Goal: Transaction & Acquisition: Purchase product/service

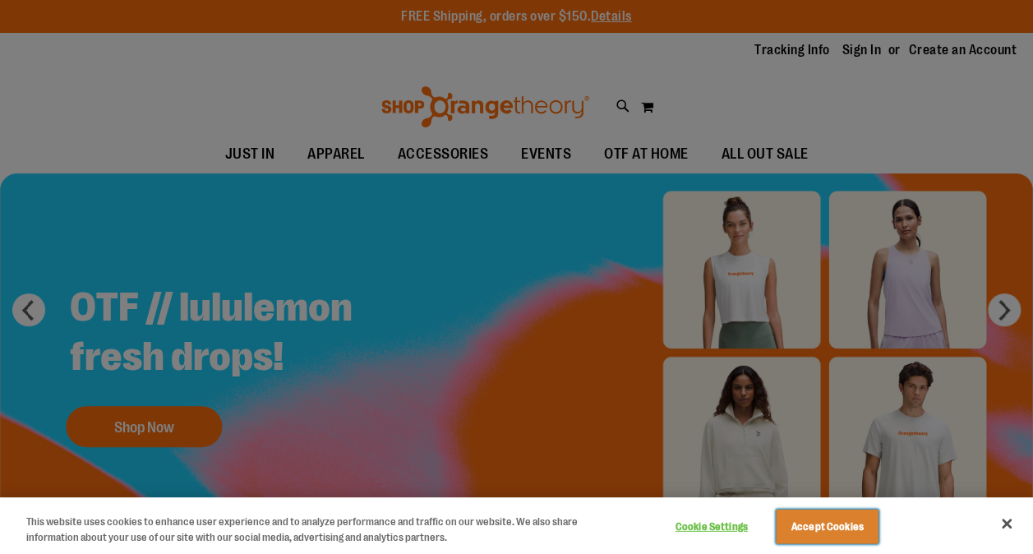
click at [848, 532] on button "Accept Cookies" at bounding box center [827, 526] width 103 height 35
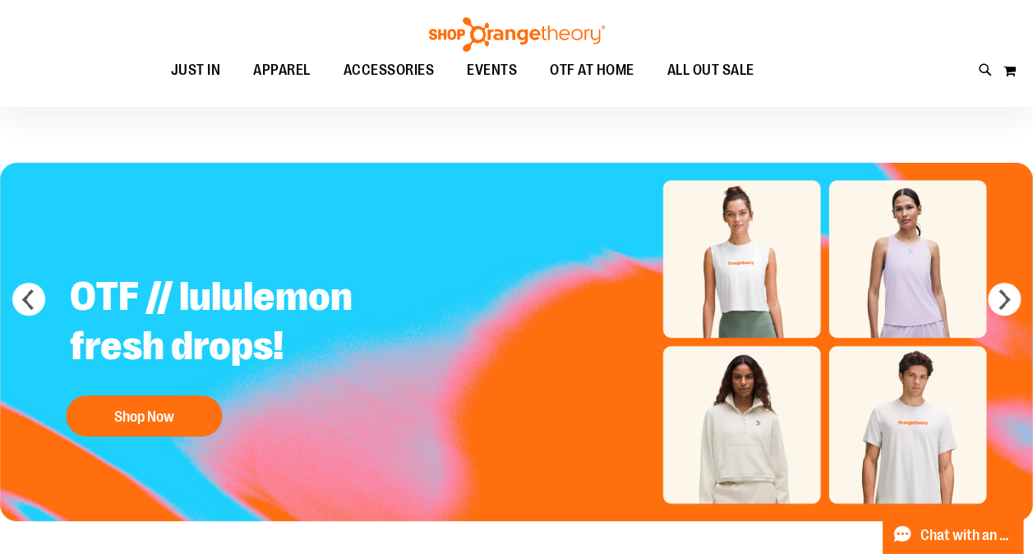
scroll to position [5, 0]
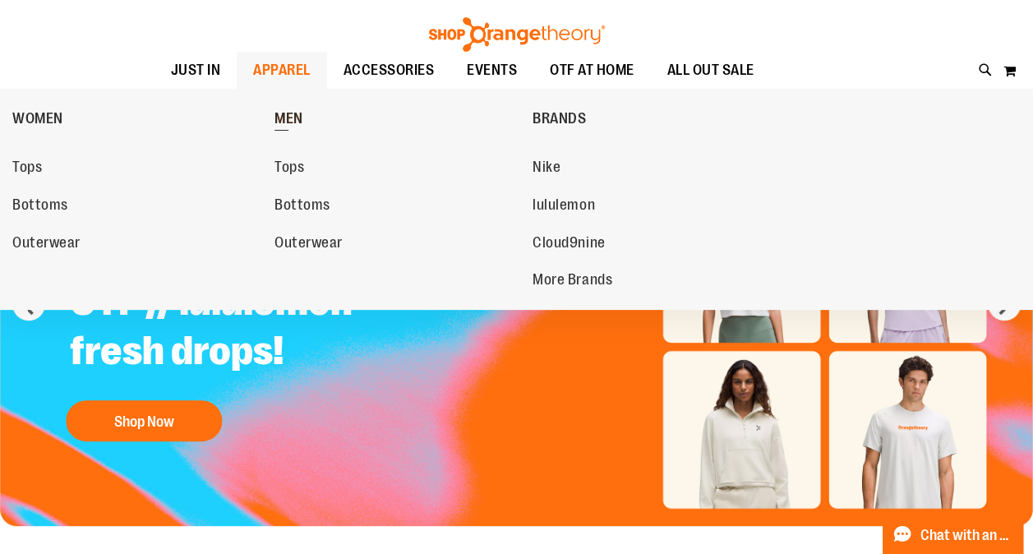
click at [283, 113] on span "MEN" at bounding box center [288, 120] width 29 height 21
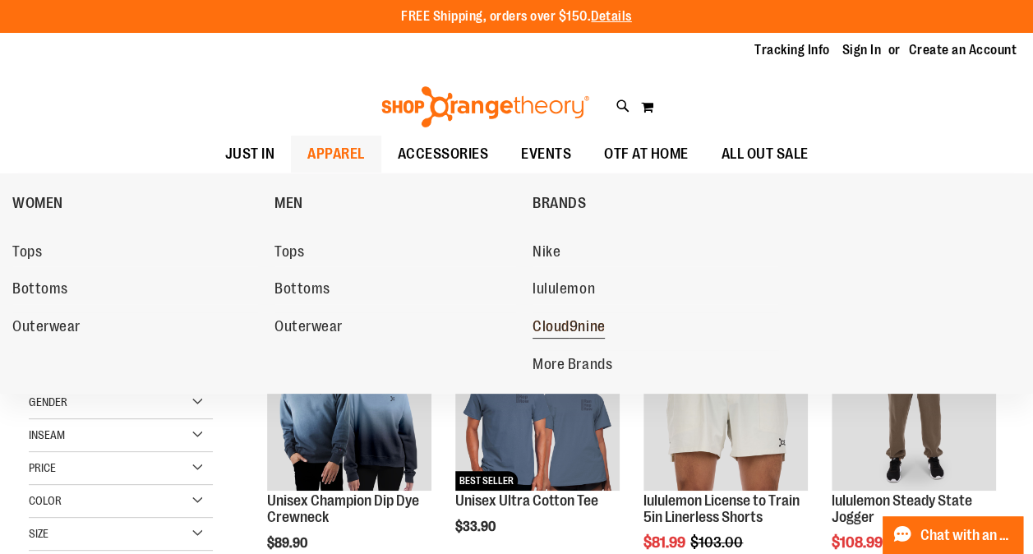
click at [569, 322] on span "Cloud9nine" at bounding box center [568, 328] width 72 height 21
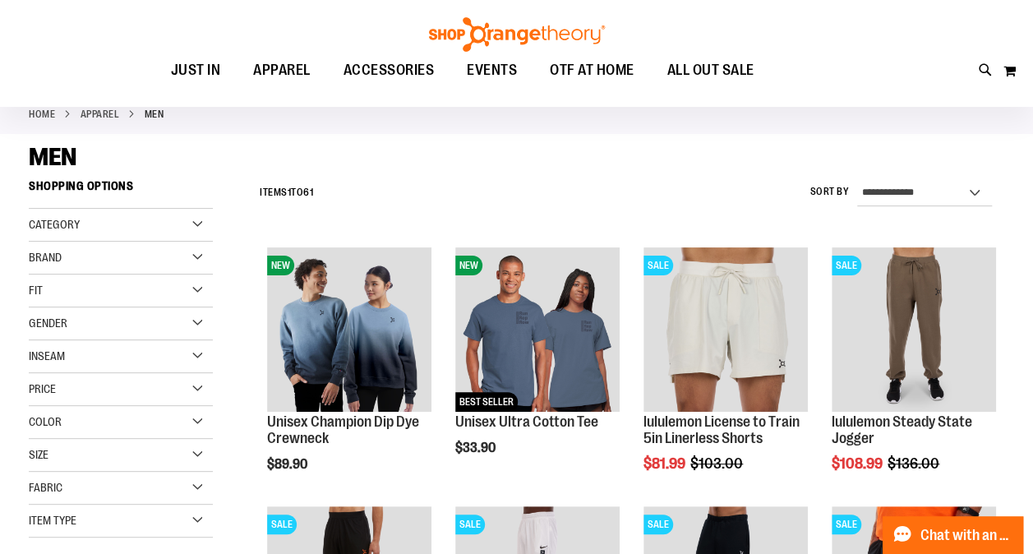
scroll to position [109, 0]
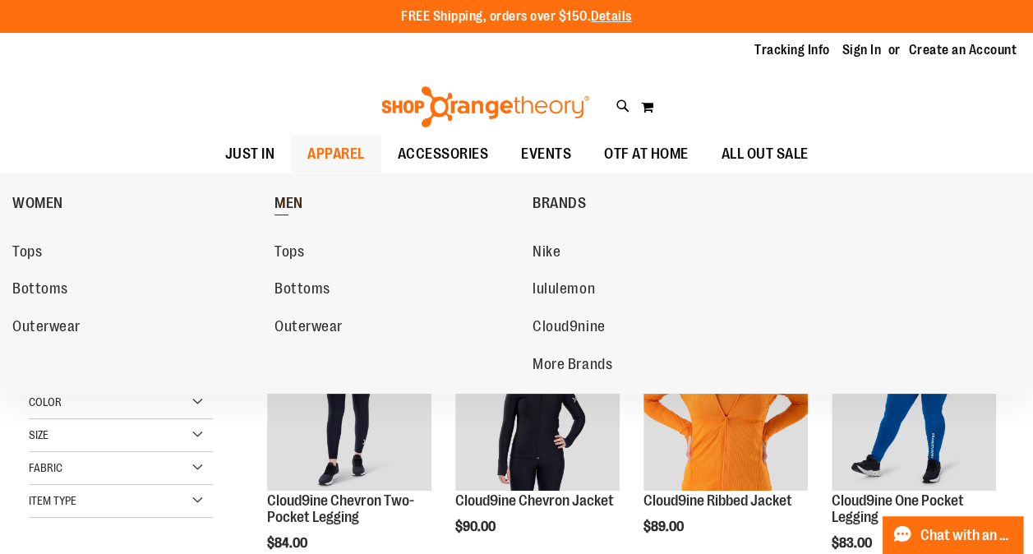
click at [297, 200] on span "MEN" at bounding box center [288, 205] width 29 height 21
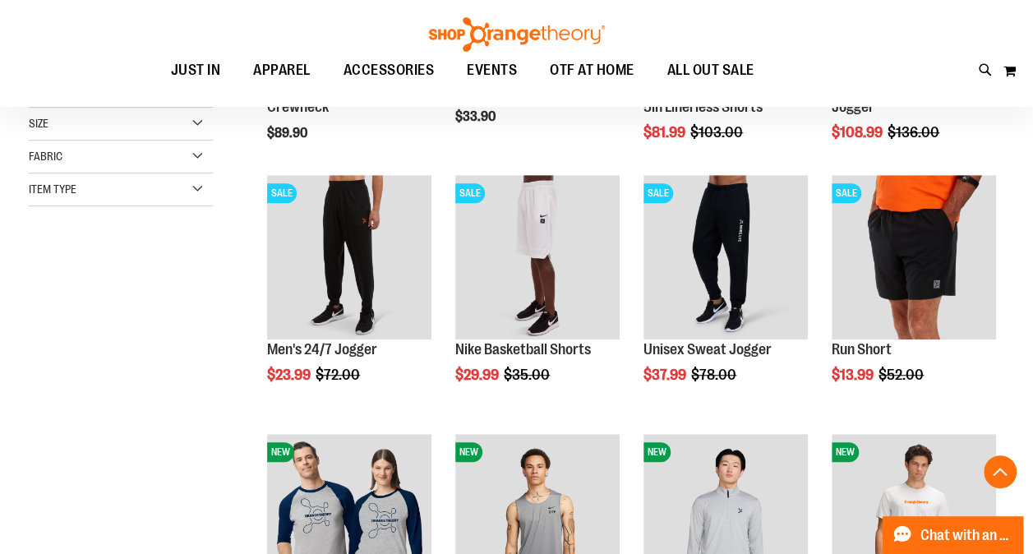
scroll to position [413, 0]
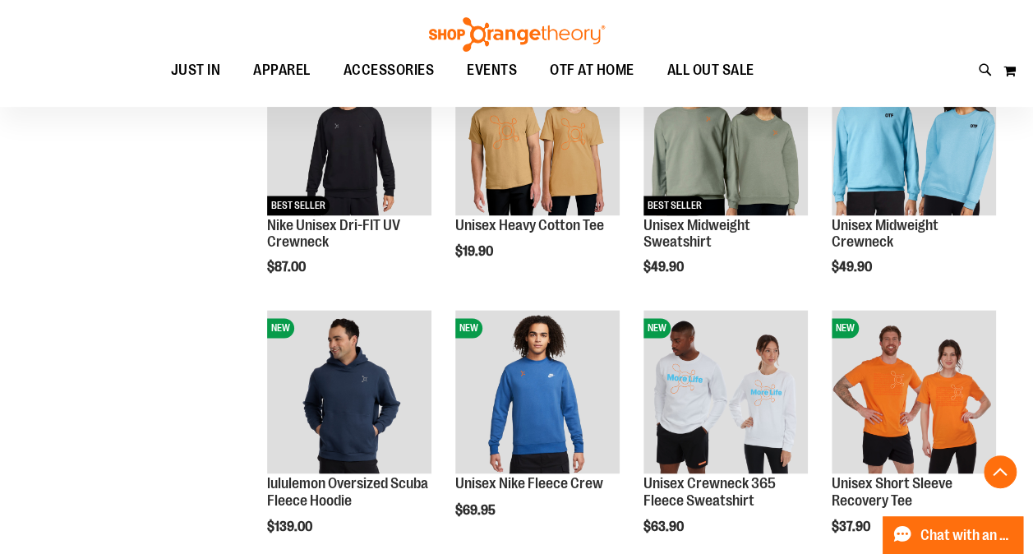
scroll to position [1051, 0]
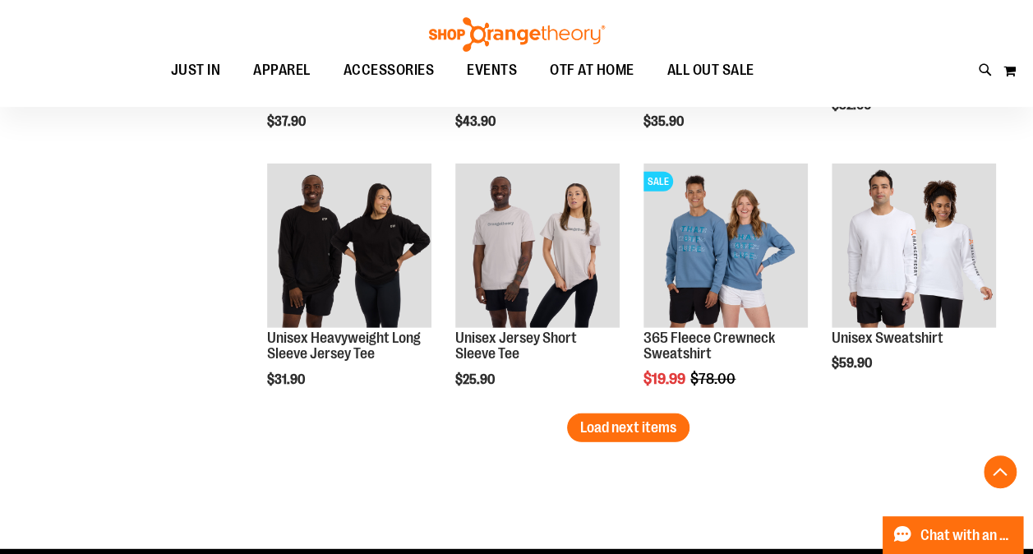
scroll to position [2233, 0]
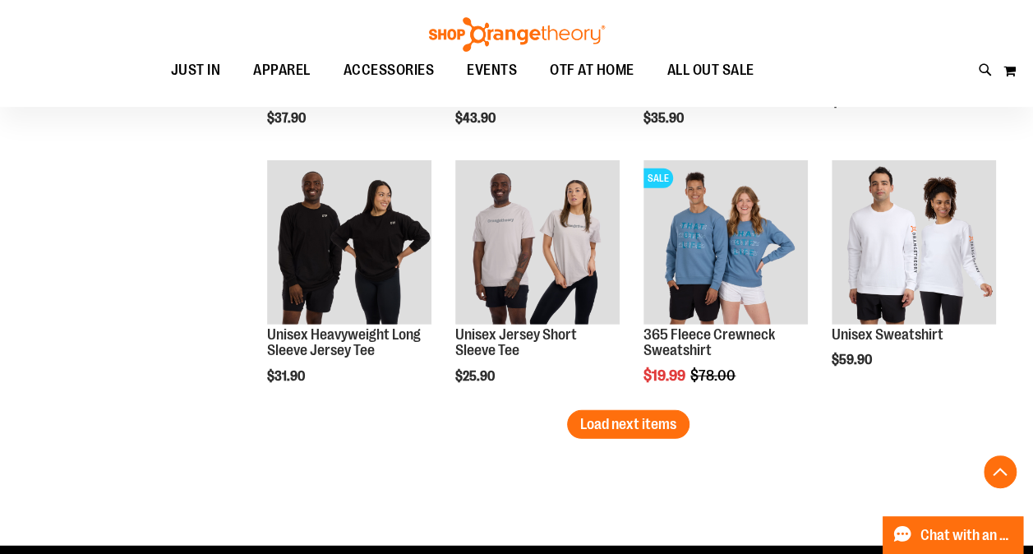
drag, startPoint x: 171, startPoint y: 378, endPoint x: 223, endPoint y: 507, distance: 139.0
click at [615, 426] on span "Load next items" at bounding box center [628, 424] width 96 height 16
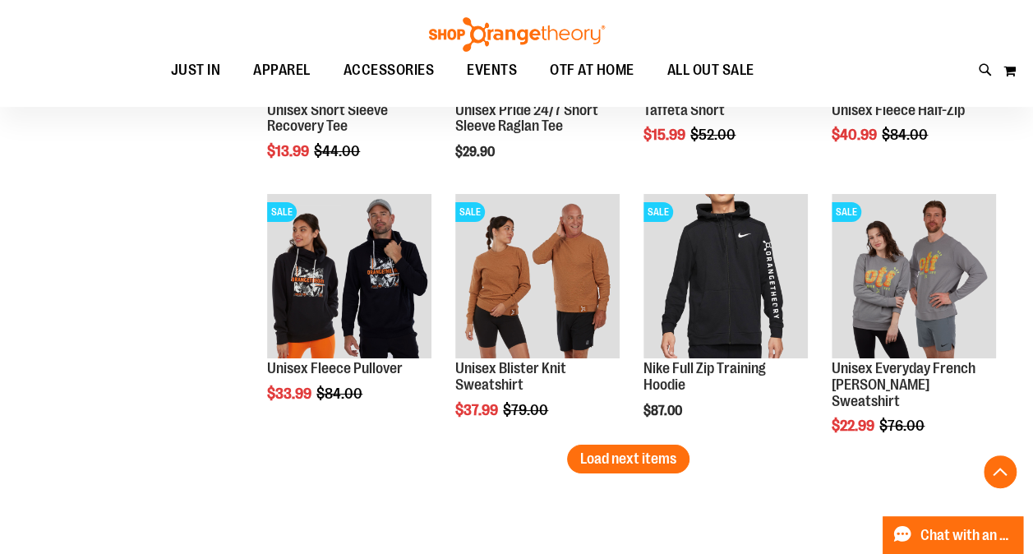
scroll to position [2976, 0]
